Goal: Contribute content

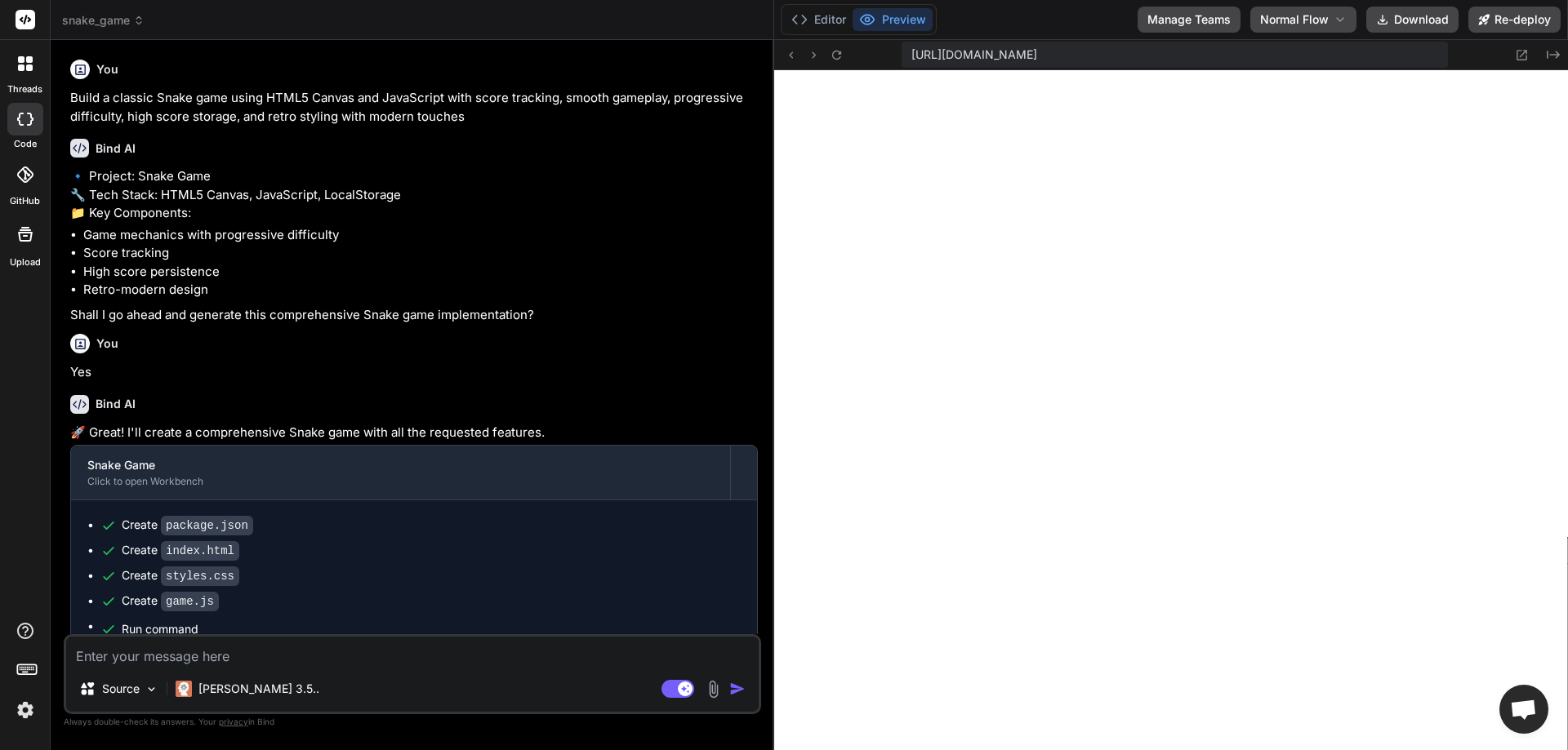
scroll to position [520, 0]
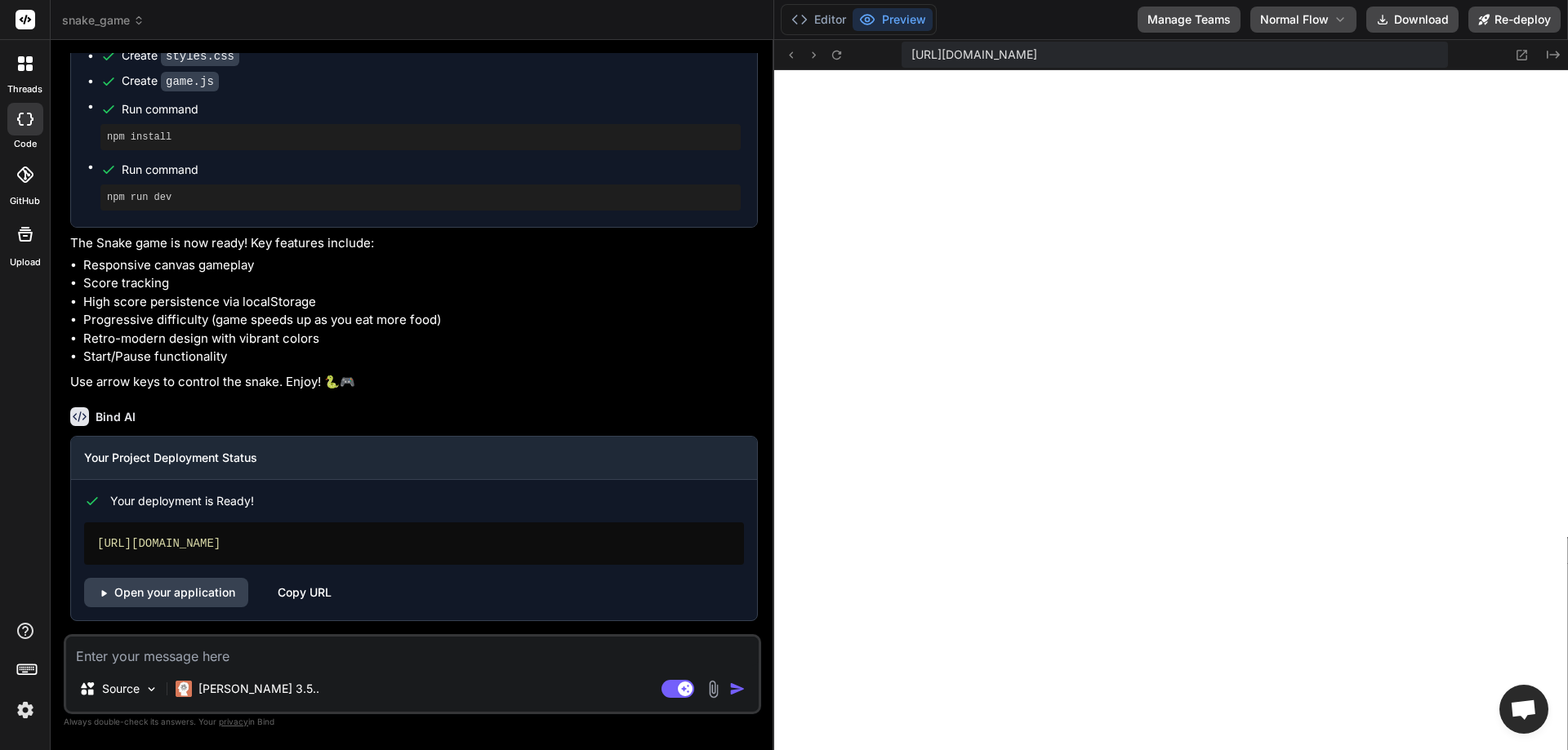
click at [21, 70] on icon at bounding box center [21, 67] width 6 height 6
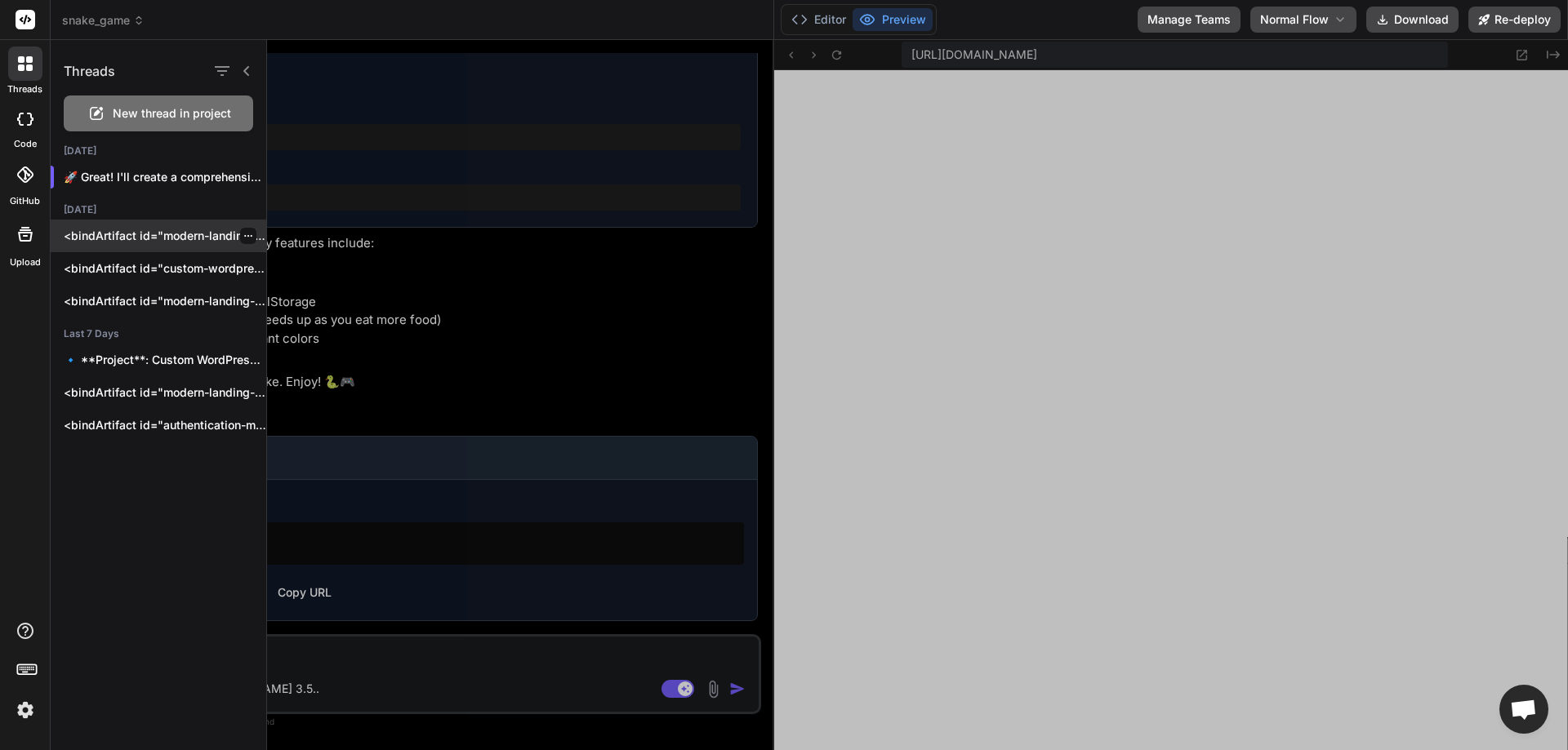
click at [120, 230] on p "<bindArtifact id="modern-landing-page" title="Modern Landing Page"> <bindAction…" at bounding box center [165, 236] width 202 height 17
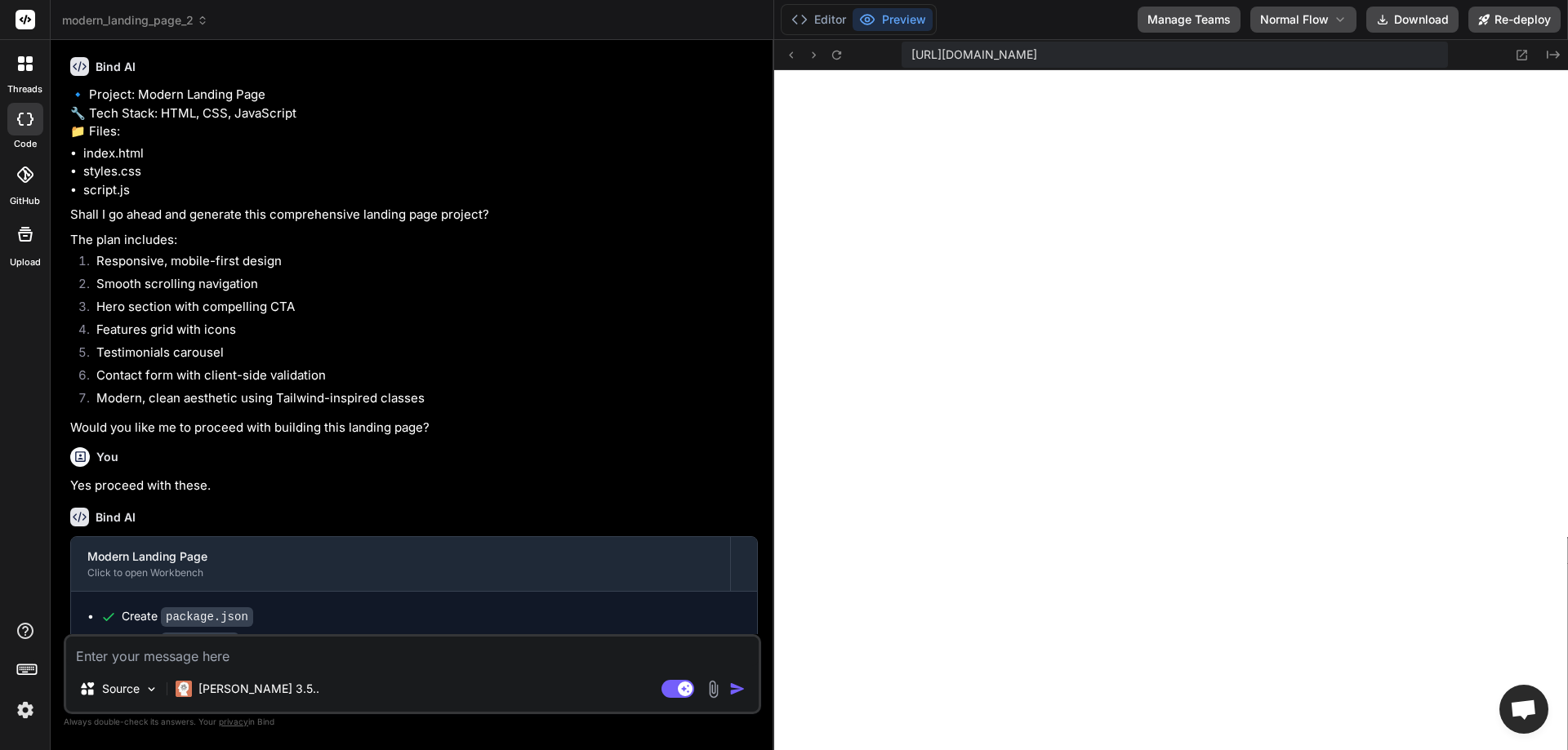
scroll to position [1397, 0]
type textarea "x"
click at [535, 449] on div "You" at bounding box center [414, 457] width 688 height 19
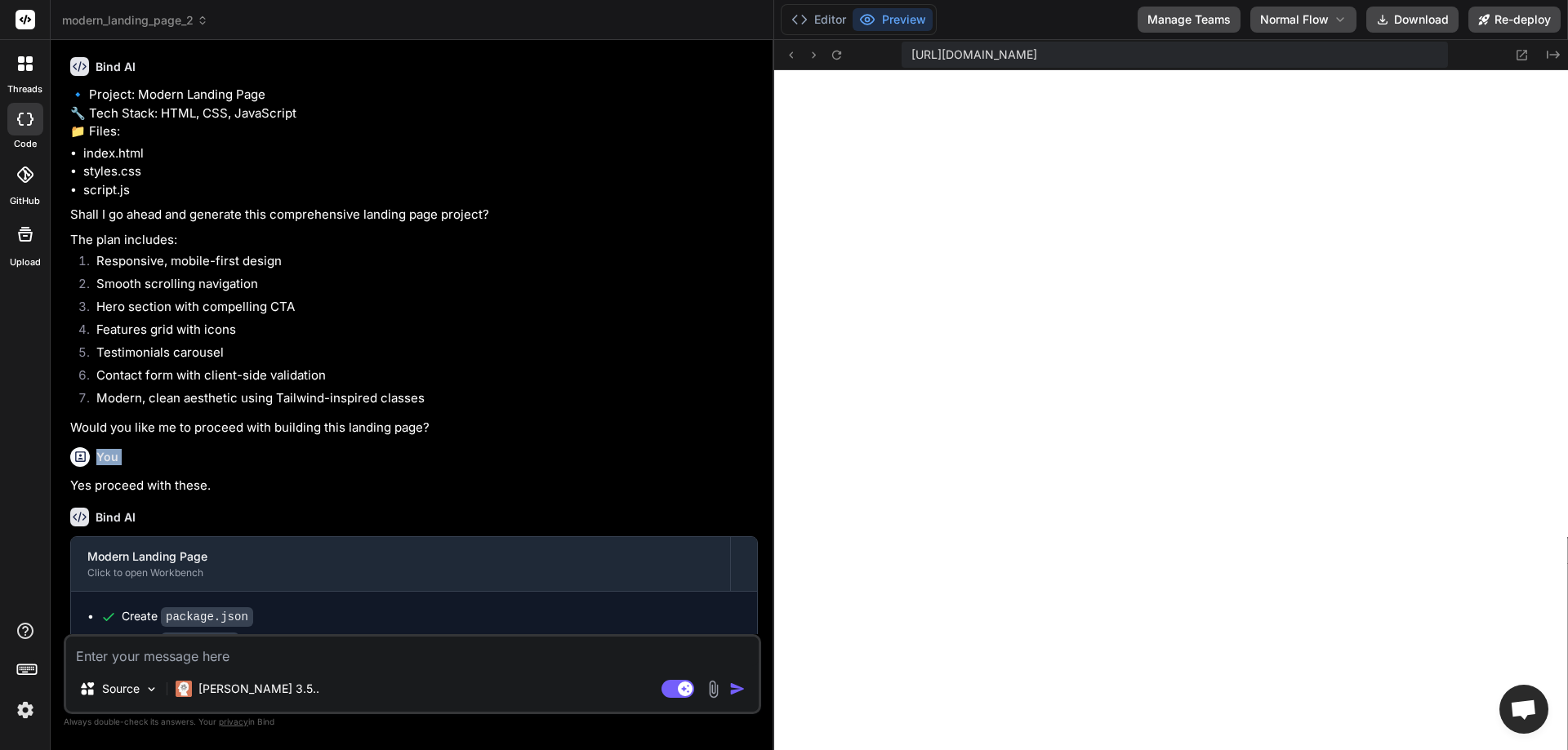
click at [535, 449] on div "You" at bounding box center [414, 457] width 688 height 19
